Goal: Check status: Check status

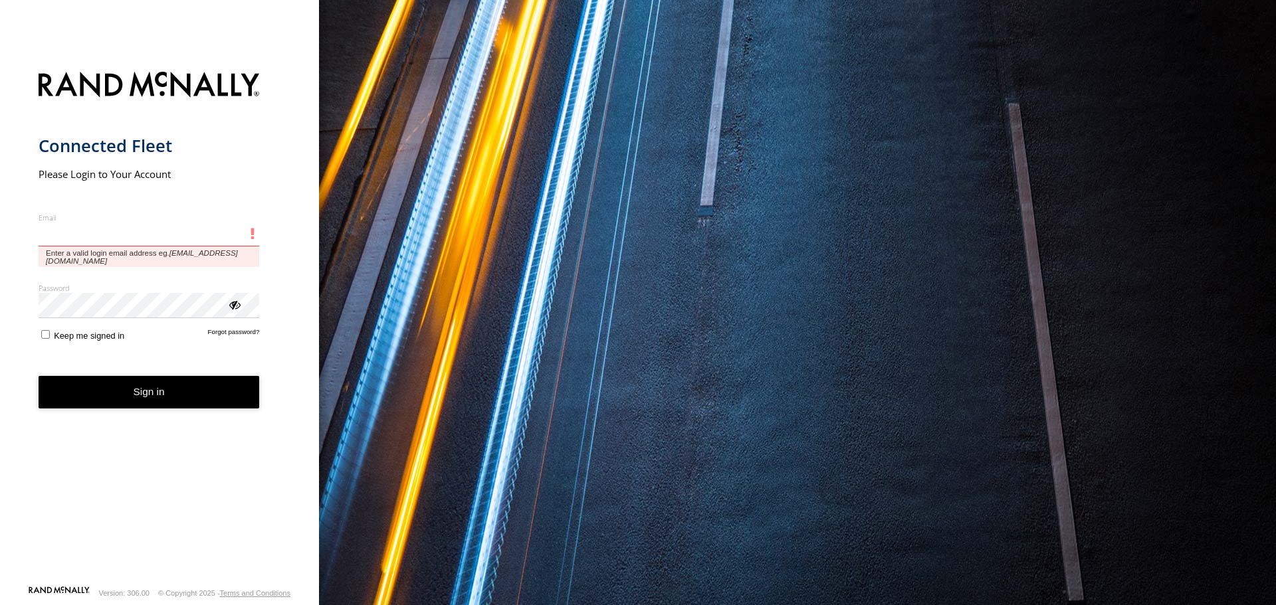
type input "**********"
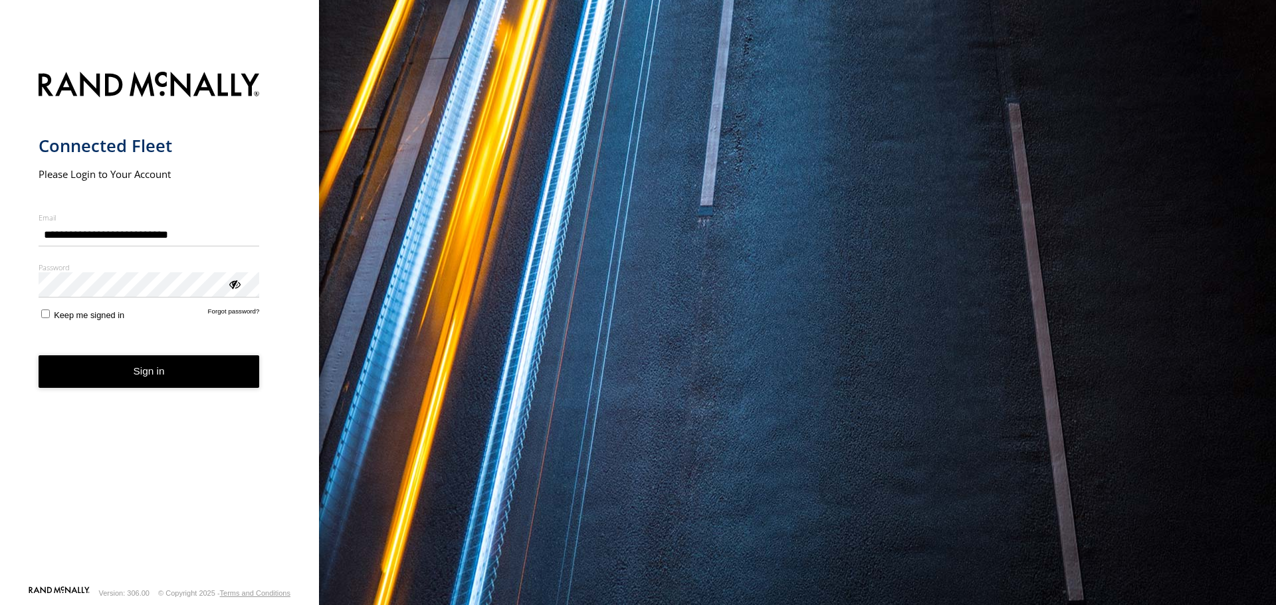
click at [143, 367] on form "**********" at bounding box center [160, 325] width 242 height 522
click at [142, 381] on button "Sign in" at bounding box center [149, 371] width 221 height 33
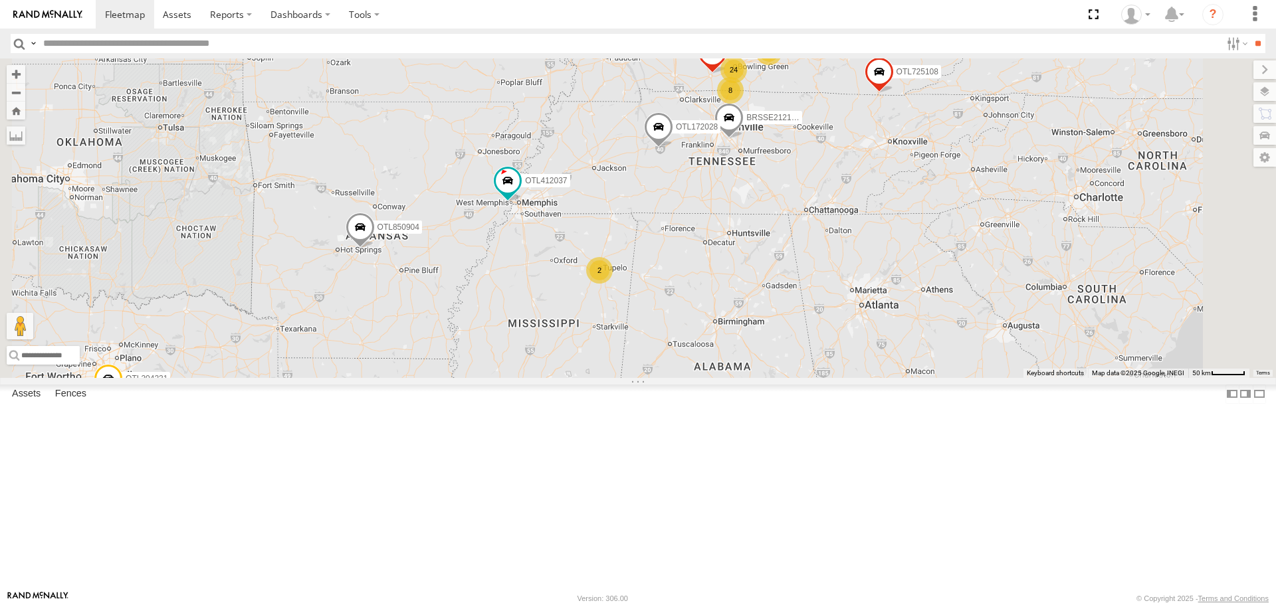
drag, startPoint x: 852, startPoint y: 313, endPoint x: 737, endPoint y: 346, distance: 119.6
click at [737, 348] on div "BRSSE21210918156419 OTL943677 OTL172047 OTL850904 OTL413012 OTL304231 OTL416022…" at bounding box center [638, 217] width 1276 height 319
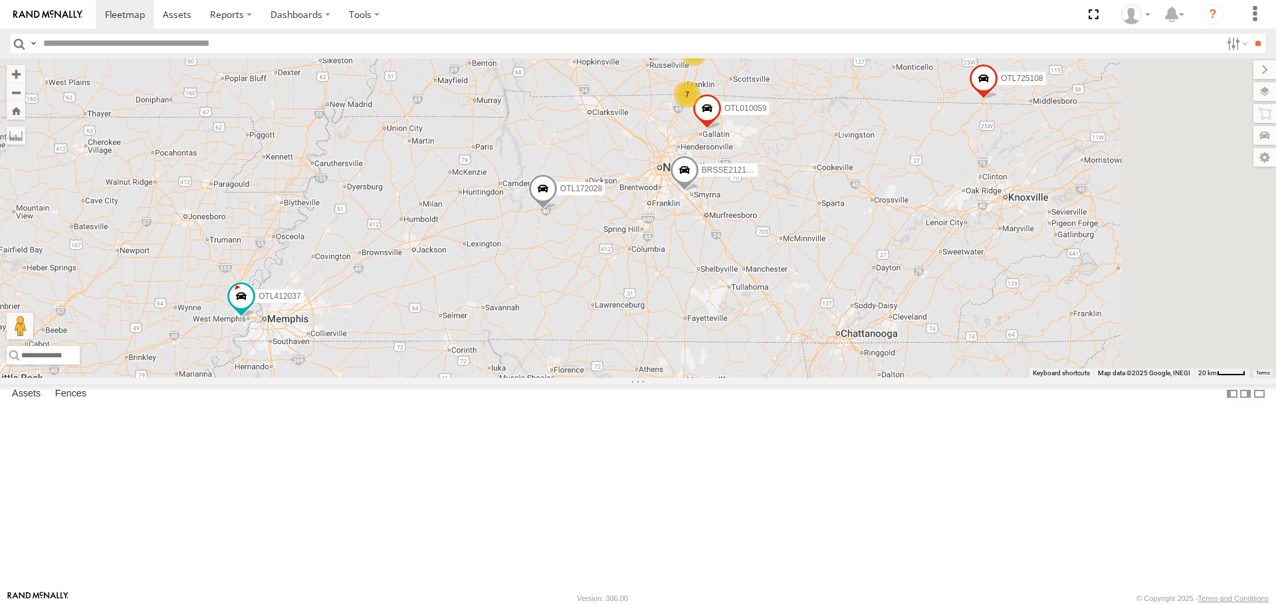
drag, startPoint x: 889, startPoint y: 278, endPoint x: 777, endPoint y: 386, distance: 155.5
click at [777, 377] on div "BRSSE21210918156419 OTL943677 OTL172047 OTL850904 OTL413012 OTL304231 OTL416022…" at bounding box center [638, 217] width 1276 height 319
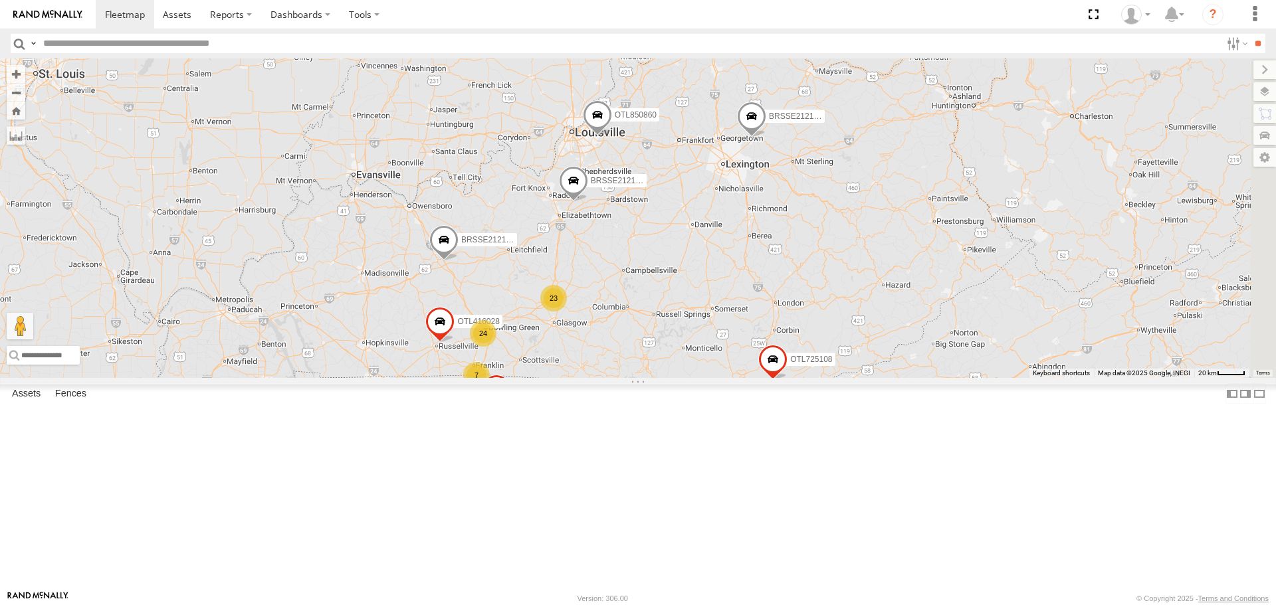
drag, startPoint x: 836, startPoint y: 269, endPoint x: 624, endPoint y: 554, distance: 355.2
click at [488, 472] on span at bounding box center [473, 454] width 29 height 36
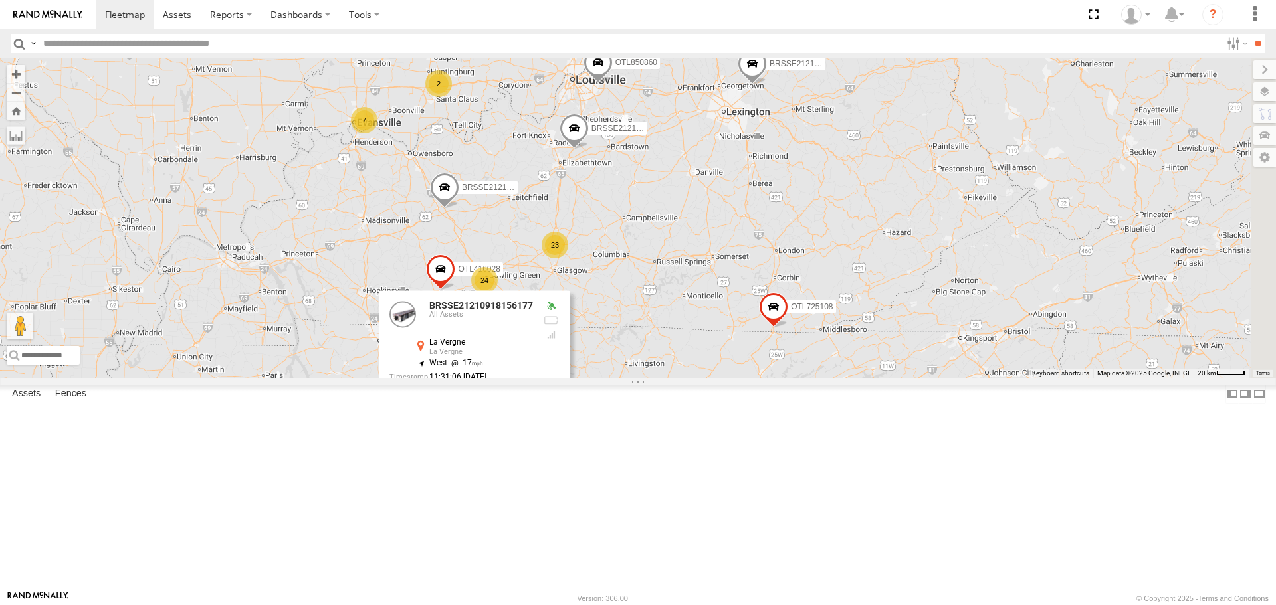
drag, startPoint x: 739, startPoint y: 371, endPoint x: 741, endPoint y: 312, distance: 59.8
click at [741, 312] on div "BRSSE21210918156419 OTL943677 OTL172047 OTL850904 OTL413012 OTL304231 OTL416022…" at bounding box center [638, 217] width 1276 height 319
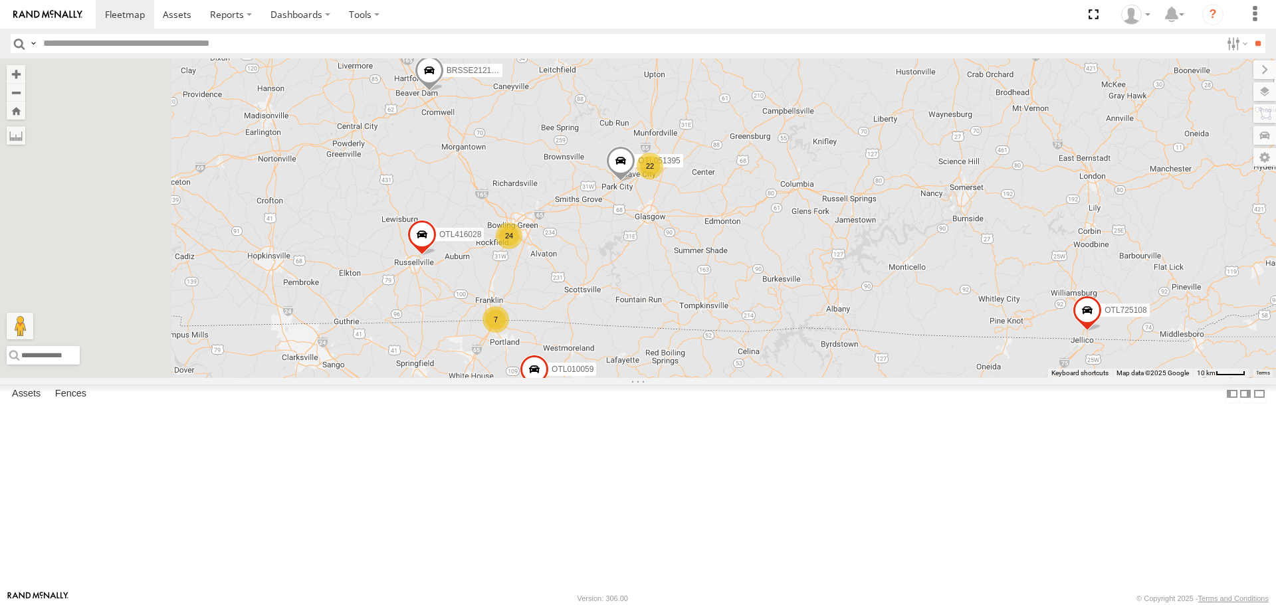
drag, startPoint x: 688, startPoint y: 404, endPoint x: 794, endPoint y: 331, distance: 128.4
click at [796, 330] on div "BRSSE21210918156419 OTL943677 OTL172047 OTL850904 OTL413012 OTL304231 OTL416022…" at bounding box center [638, 217] width 1276 height 319
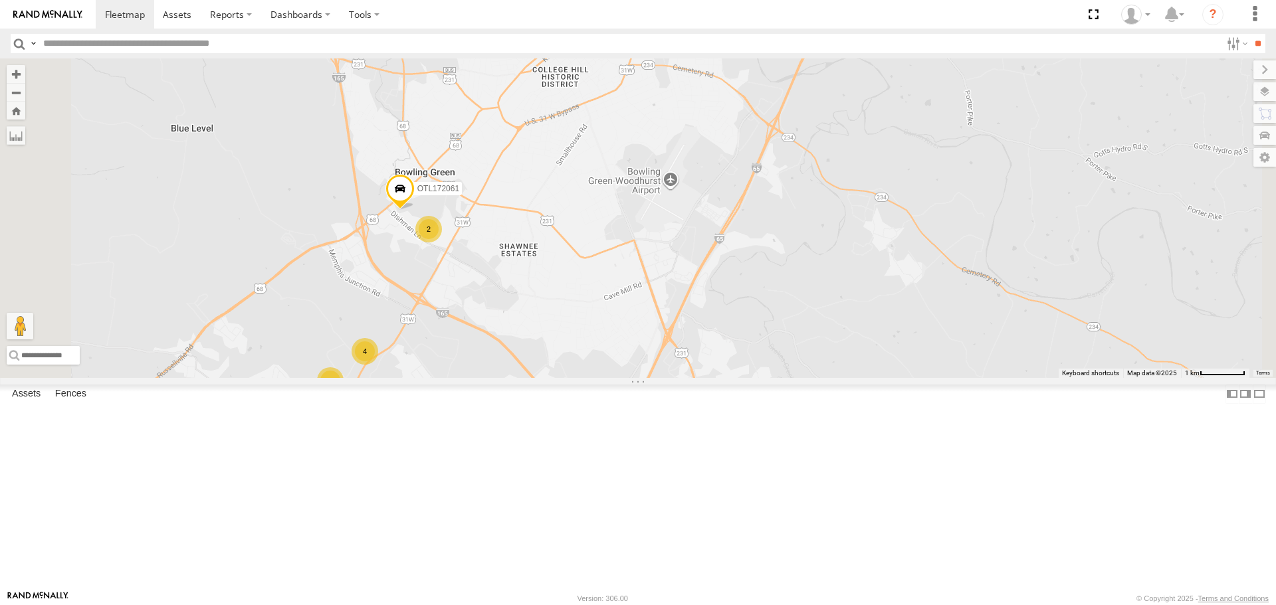
drag, startPoint x: 698, startPoint y: 207, endPoint x: 642, endPoint y: 361, distance: 163.7
click at [642, 361] on div "BRSSE21210918156419 OTL943677 OTL172047 OTL850904 OTL413012 OTL304231 OTL416022…" at bounding box center [638, 217] width 1276 height 319
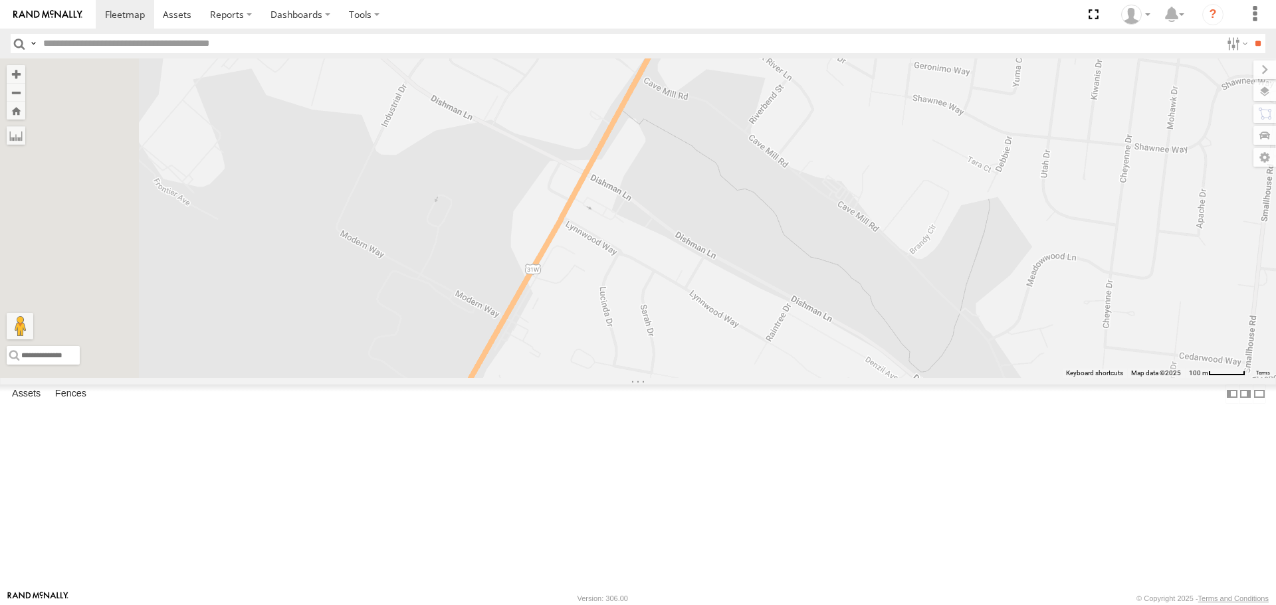
drag, startPoint x: 647, startPoint y: 298, endPoint x: 723, endPoint y: 145, distance: 170.8
click at [723, 145] on div "BRSSE21210918156419 OTL943677 OTL172047 OTL850904 OTL413012 OTL304231 OTL416022…" at bounding box center [638, 217] width 1276 height 319
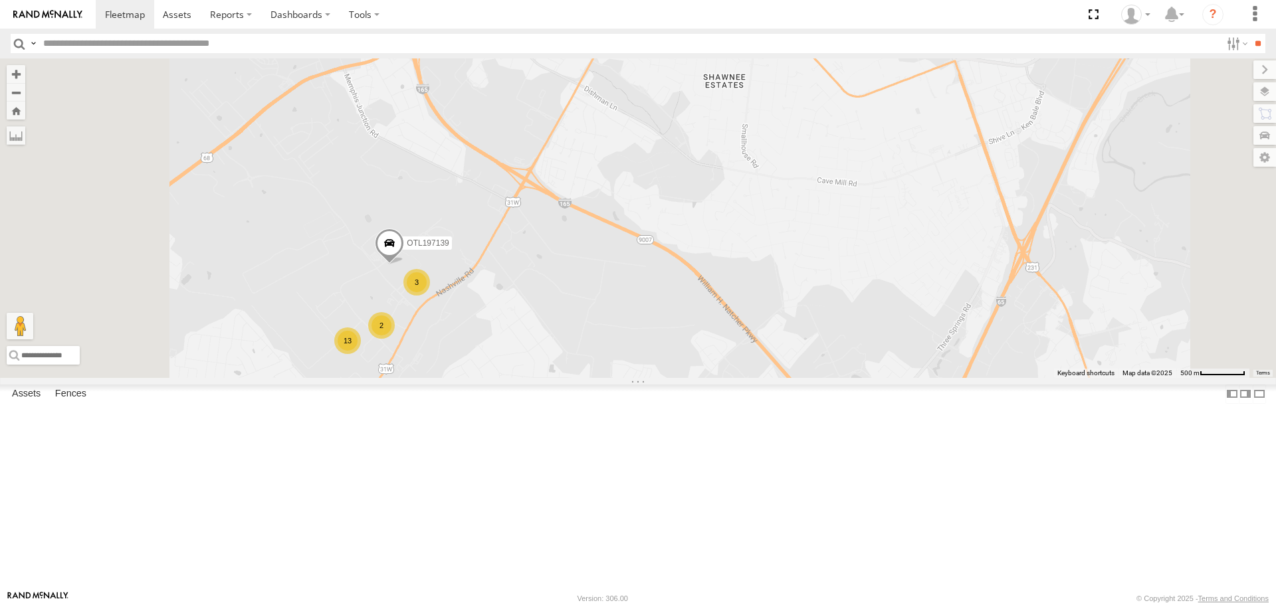
drag, startPoint x: 687, startPoint y: 345, endPoint x: 743, endPoint y: 199, distance: 155.8
click at [743, 199] on div "BRSSE21210918156419 OTL943677 OTL172047 OTL850904 OTL413012 OTL304231 OTL416022…" at bounding box center [638, 217] width 1276 height 319
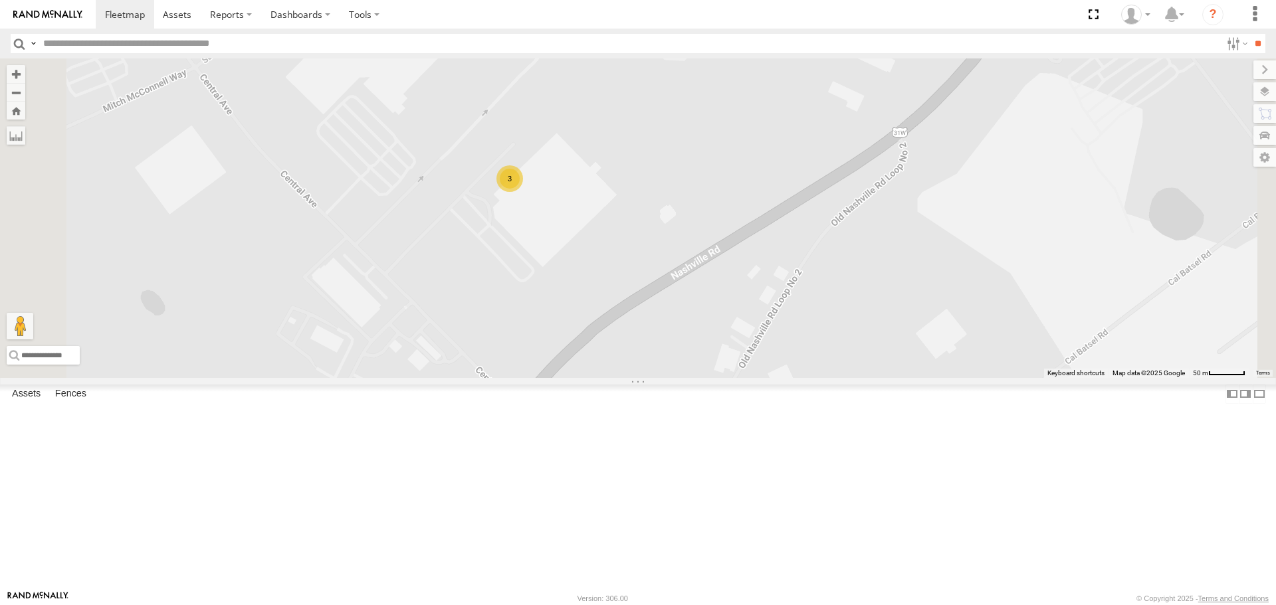
drag, startPoint x: 619, startPoint y: 287, endPoint x: 690, endPoint y: 383, distance: 119.7
click at [690, 377] on div "BRSSE21210918156419 OTL943677 OTL172047 OTL850904 OTL413012 OTL304231 OTL416022…" at bounding box center [638, 217] width 1276 height 319
click at [524, 192] on div "3" at bounding box center [511, 178] width 27 height 27
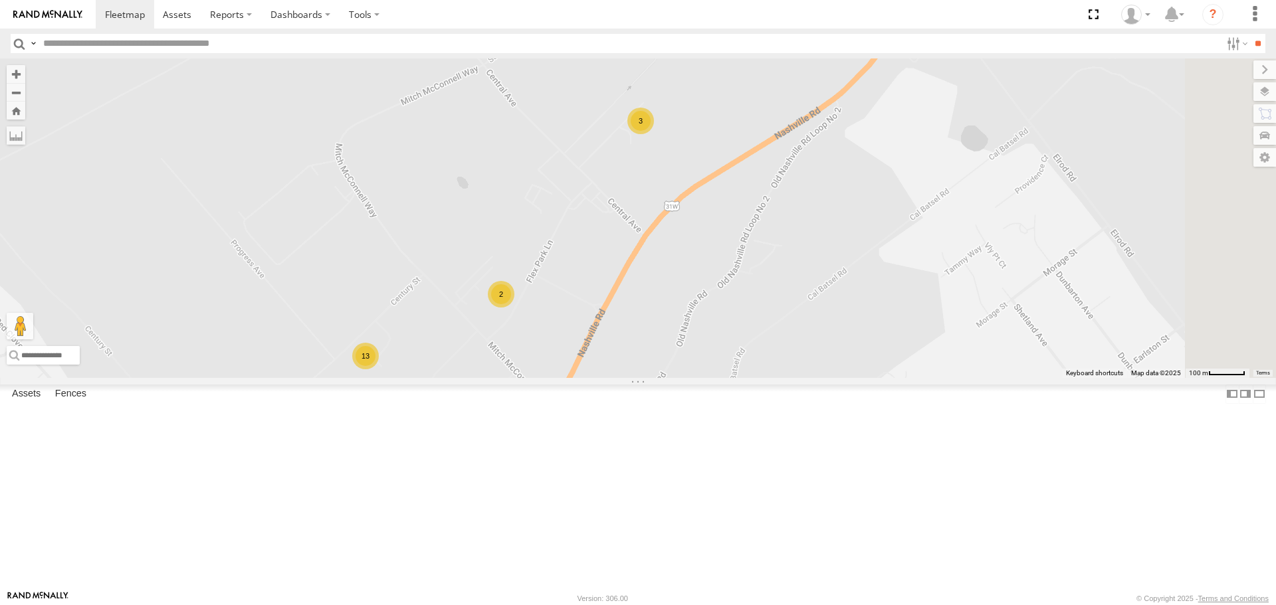
drag, startPoint x: 755, startPoint y: 395, endPoint x: 700, endPoint y: 298, distance: 111.6
click at [700, 298] on div "BRSSE21210918156419 OTL943677 OTL172047 OTL850904 OTL413012 OTL304231 OTL416022…" at bounding box center [638, 217] width 1276 height 319
click at [514, 308] on div "2" at bounding box center [501, 294] width 27 height 27
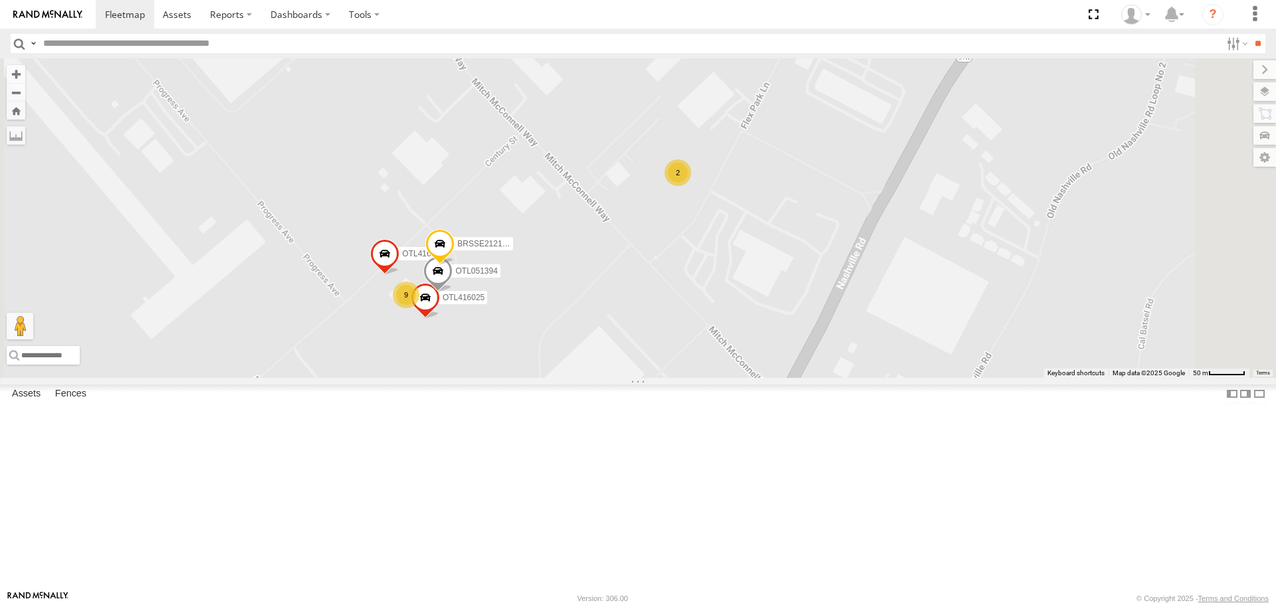
drag, startPoint x: 665, startPoint y: 439, endPoint x: 708, endPoint y: 391, distance: 64.9
click at [708, 377] on div "BRSSE21210918156419 OTL943677 OTL172047 OTL850904 OTL413012 OTL304231 OTL416022…" at bounding box center [638, 217] width 1276 height 319
